Goal: Task Accomplishment & Management: Complete application form

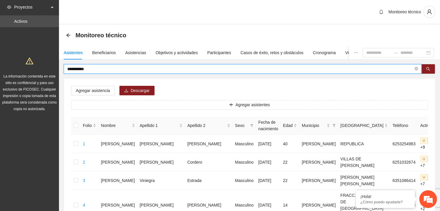
drag, startPoint x: 99, startPoint y: 69, endPoint x: 58, endPoint y: 71, distance: 41.1
type input "**********"
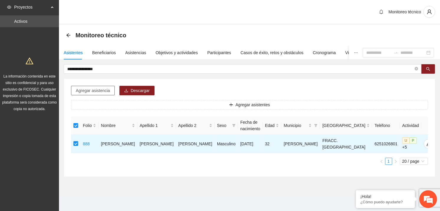
click at [90, 90] on span "Agregar asistencia" at bounding box center [93, 90] width 34 height 6
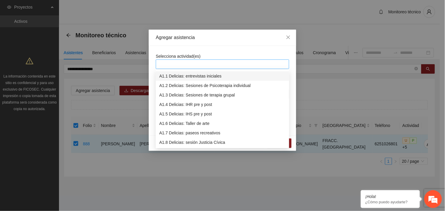
click at [180, 67] on div at bounding box center [222, 64] width 130 height 7
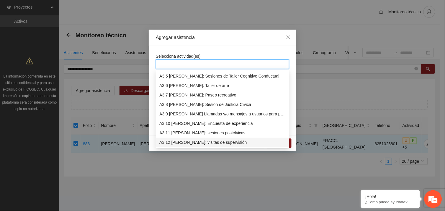
scroll to position [331, 0]
click at [191, 116] on div "A3.9 [PERSON_NAME] Llamadas y/o mensajes a usuarios para programación, seguimie…" at bounding box center [222, 113] width 126 height 6
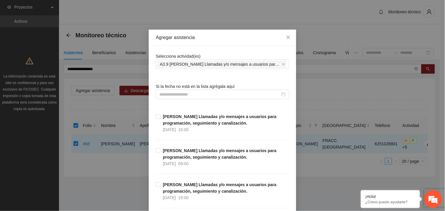
click at [221, 53] on div "Selecciona actividad(es) A3.9 [PERSON_NAME] Llamadas y/o mensajes a usuarios pa…" at bounding box center [222, 61] width 133 height 16
click at [195, 96] on input at bounding box center [219, 94] width 121 height 6
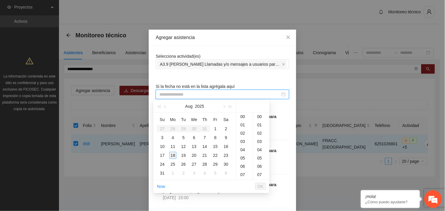
click at [174, 155] on div "18" at bounding box center [172, 154] width 7 height 7
click at [257, 146] on div "18" at bounding box center [261, 145] width 16 height 8
type input "**********"
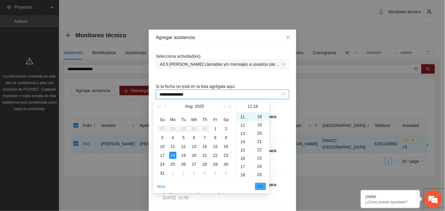
click at [260, 185] on span "OK" at bounding box center [261, 186] width 6 height 6
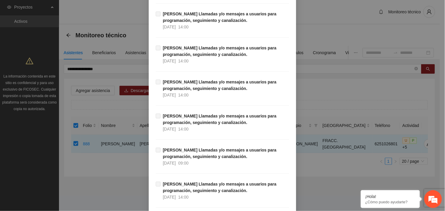
scroll to position [6026, 0]
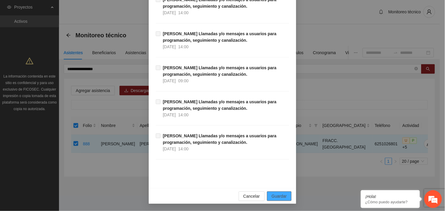
click at [281, 194] on span "Guardar" at bounding box center [279, 195] width 15 height 6
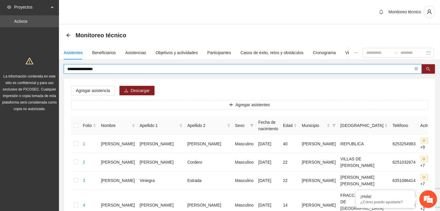
drag, startPoint x: 109, startPoint y: 68, endPoint x: 58, endPoint y: 68, distance: 51.1
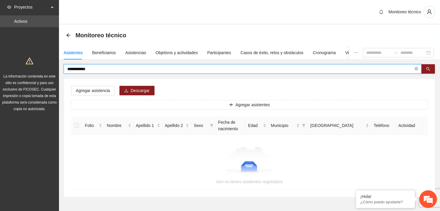
click at [76, 68] on input "**********" at bounding box center [240, 69] width 347 height 6
click at [79, 69] on input "**********" at bounding box center [240, 69] width 347 height 6
type input "**********"
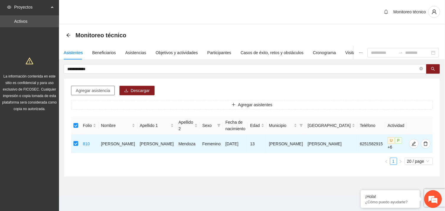
click at [99, 93] on span "Agregar asistencia" at bounding box center [93, 90] width 34 height 6
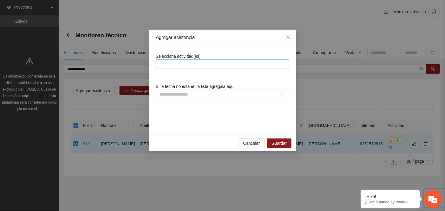
click at [191, 63] on div at bounding box center [222, 64] width 130 height 7
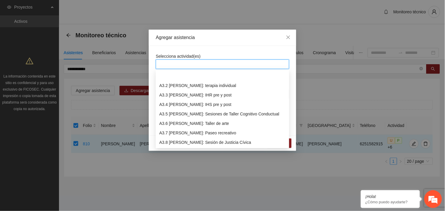
scroll to position [350, 0]
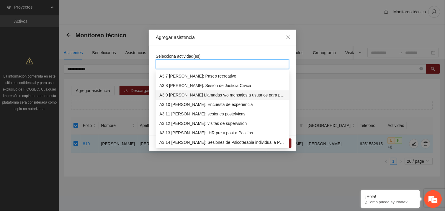
click at [203, 94] on div "A3.9 [PERSON_NAME] Llamadas y/o mensajes a usuarios para programación, seguimie…" at bounding box center [222, 95] width 126 height 6
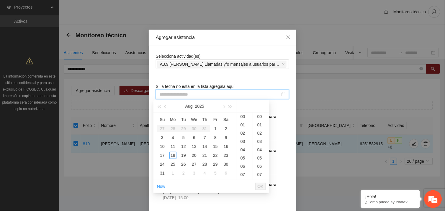
click at [193, 94] on input at bounding box center [219, 94] width 121 height 6
click at [172, 156] on div "18" at bounding box center [172, 154] width 7 height 7
click at [260, 142] on div "17" at bounding box center [261, 142] width 16 height 8
type input "**********"
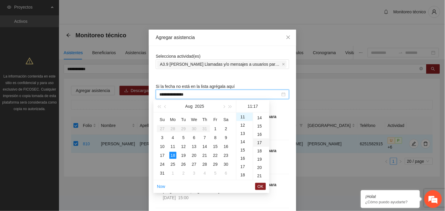
scroll to position [140, 0]
click at [259, 186] on span "OK" at bounding box center [261, 186] width 6 height 6
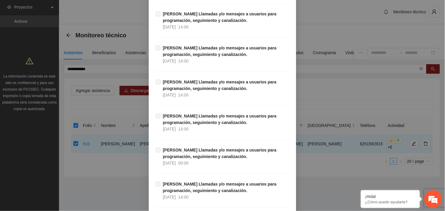
scroll to position [6026, 0]
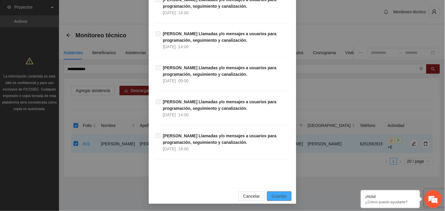
click at [285, 194] on button "Guardar" at bounding box center [279, 195] width 25 height 9
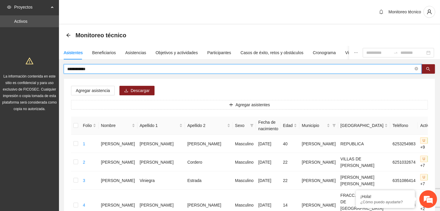
drag, startPoint x: 102, startPoint y: 69, endPoint x: 51, endPoint y: 74, distance: 51.6
type input "**********"
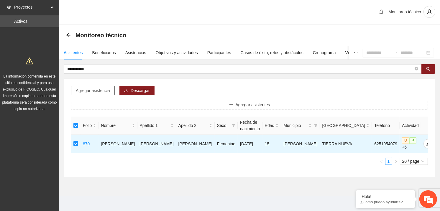
click at [94, 87] on span "Agregar asistencia" at bounding box center [93, 90] width 34 height 6
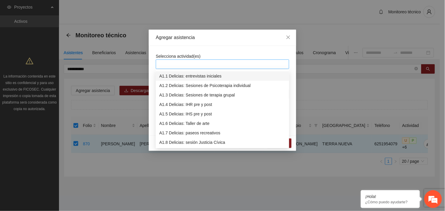
click at [194, 63] on div at bounding box center [222, 64] width 130 height 7
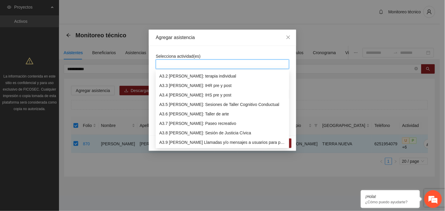
scroll to position [311, 0]
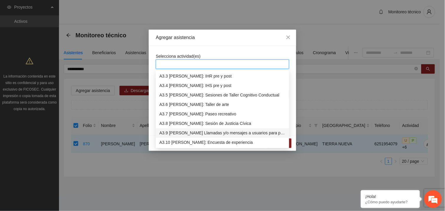
click at [205, 132] on div "A3.9 [PERSON_NAME] Llamadas y/o mensajes a usuarios para programación, seguimie…" at bounding box center [222, 133] width 126 height 6
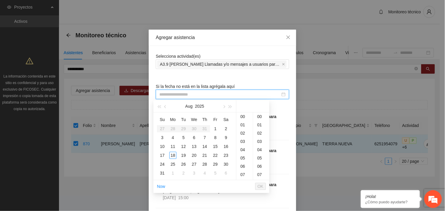
click at [196, 93] on input at bounding box center [219, 94] width 121 height 6
click at [174, 152] on div "18" at bounding box center [172, 154] width 7 height 7
click at [258, 128] on div "19" at bounding box center [261, 125] width 16 height 8
type input "**********"
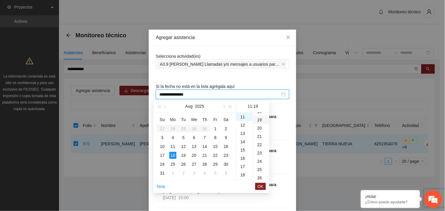
scroll to position [157, 0]
click at [264, 185] on button "OK" at bounding box center [260, 185] width 11 height 7
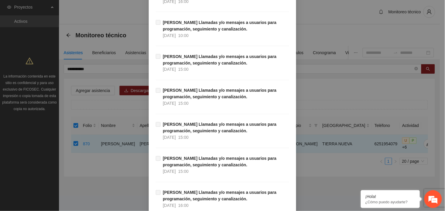
scroll to position [6026, 0]
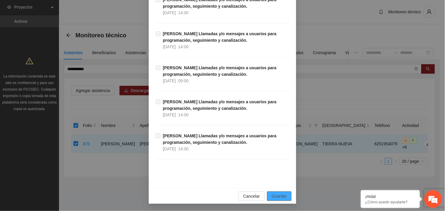
click at [272, 196] on span "Guardar" at bounding box center [279, 195] width 15 height 6
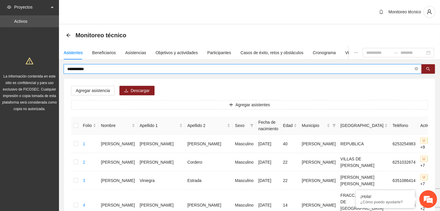
drag, startPoint x: 99, startPoint y: 69, endPoint x: 63, endPoint y: 69, distance: 35.7
click at [64, 69] on span "**********" at bounding box center [243, 68] width 358 height 9
type input "*****"
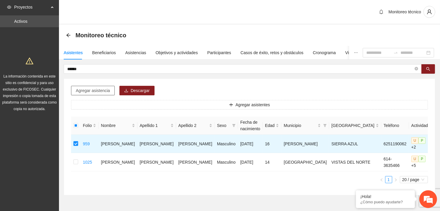
click at [95, 86] on button "Agregar asistencia" at bounding box center [93, 90] width 44 height 9
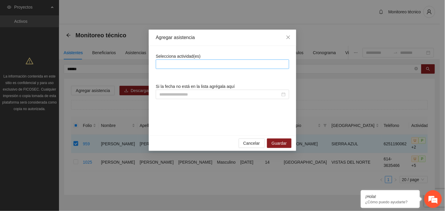
click at [182, 66] on div at bounding box center [222, 64] width 130 height 7
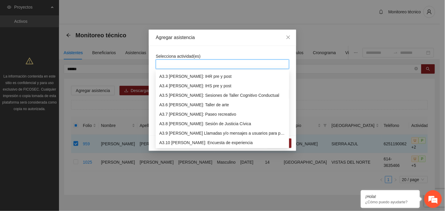
scroll to position [321, 0]
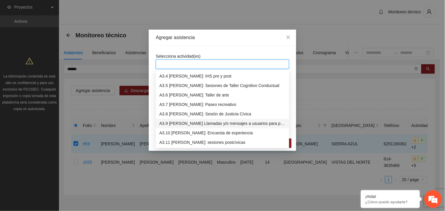
click at [193, 123] on div "A3.9 [PERSON_NAME] Llamadas y/o mensajes a usuarios para programación, seguimie…" at bounding box center [222, 123] width 126 height 6
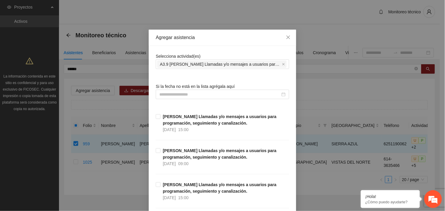
click at [180, 92] on input at bounding box center [219, 94] width 121 height 6
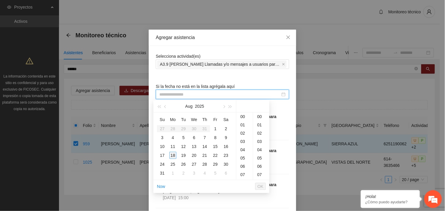
click at [173, 153] on div "18" at bounding box center [172, 154] width 7 height 7
click at [260, 132] on div "46" at bounding box center [261, 133] width 16 height 8
click at [244, 164] on div "09" at bounding box center [244, 161] width 17 height 8
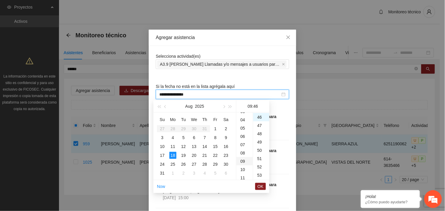
type input "**********"
click at [261, 185] on span "OK" at bounding box center [261, 186] width 6 height 6
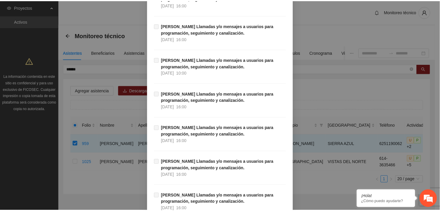
scroll to position [6026, 0]
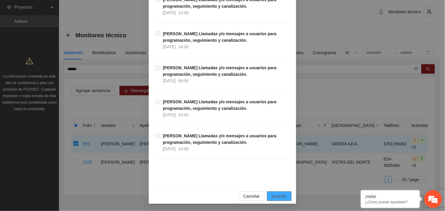
click at [285, 194] on button "Guardar" at bounding box center [279, 195] width 25 height 9
